Goal: Navigation & Orientation: Find specific page/section

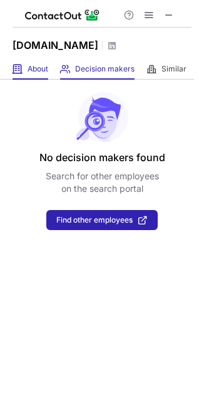
click at [38, 61] on div "About About Company" at bounding box center [31, 69] width 36 height 21
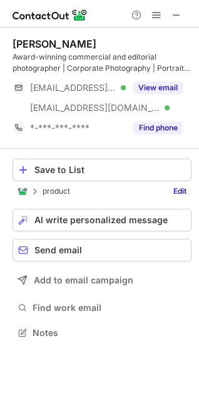
scroll to position [324, 199]
